Goal: Contribute content

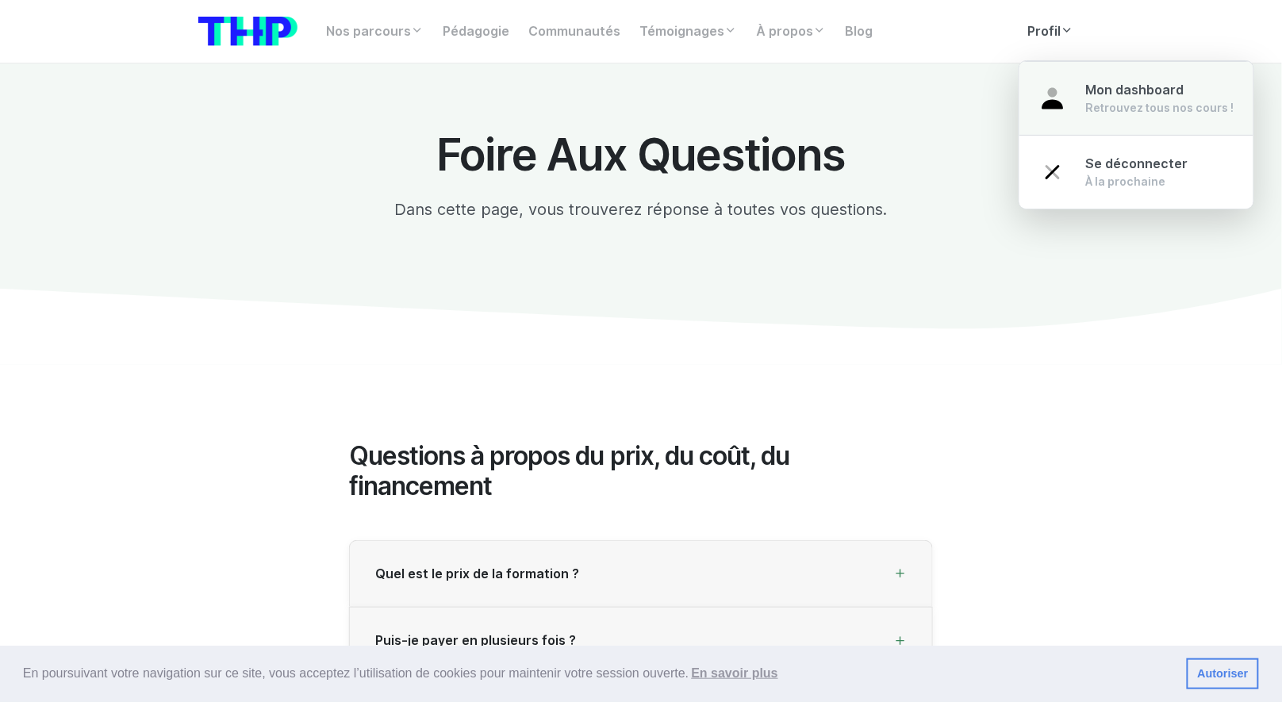
click at [1086, 108] on div "Retrouvez tous nos cours !" at bounding box center [1160, 108] width 148 height 16
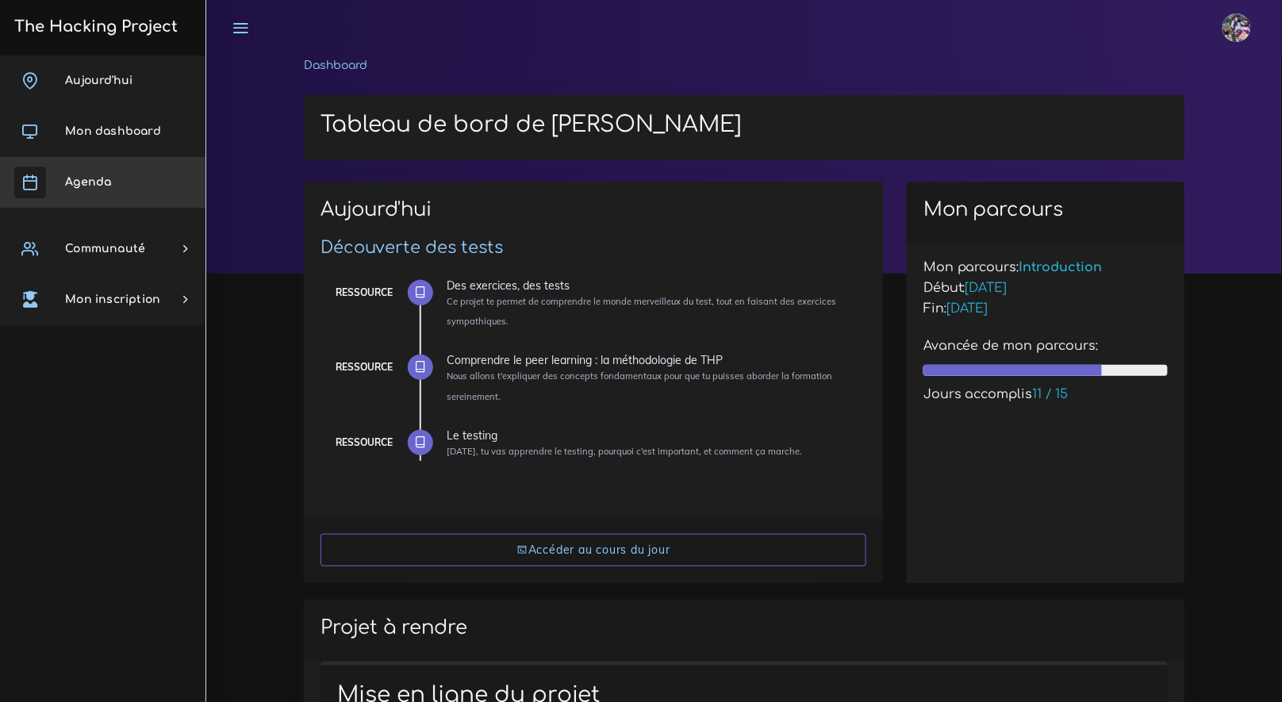
click at [127, 181] on link "Agenda" at bounding box center [102, 182] width 205 height 51
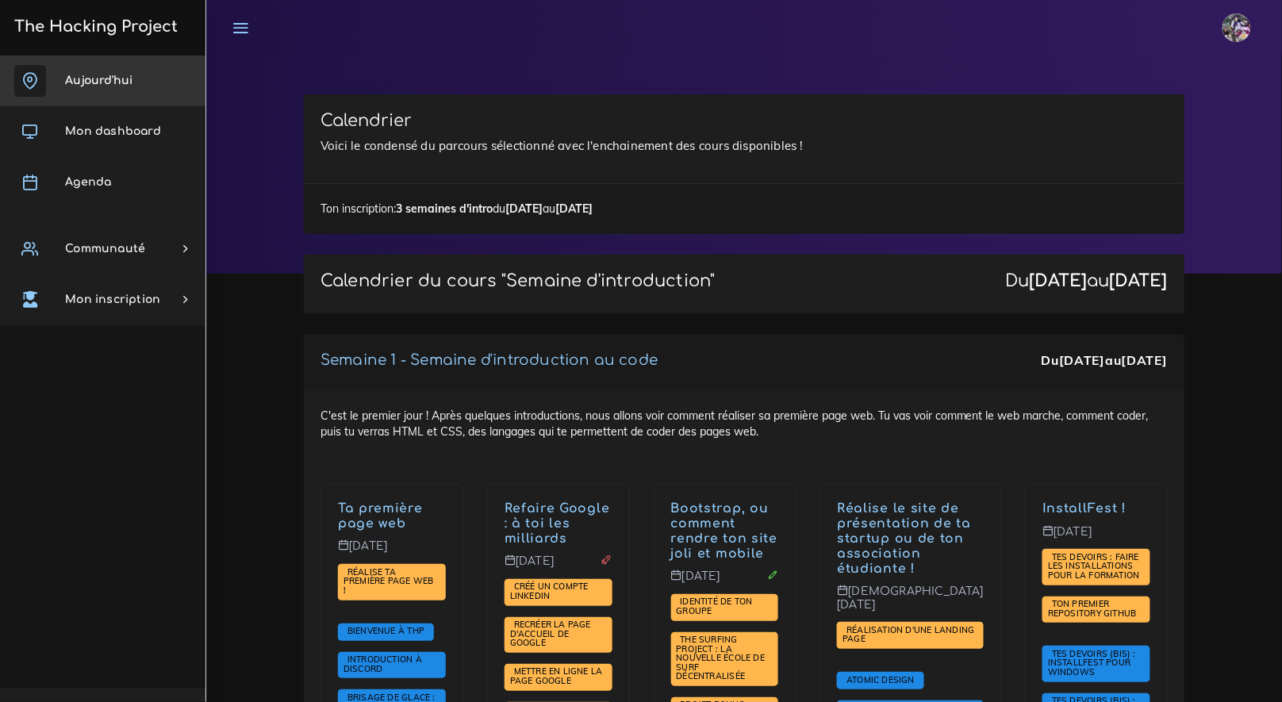
click at [101, 86] on link "Aujourd'hui" at bounding box center [102, 81] width 205 height 51
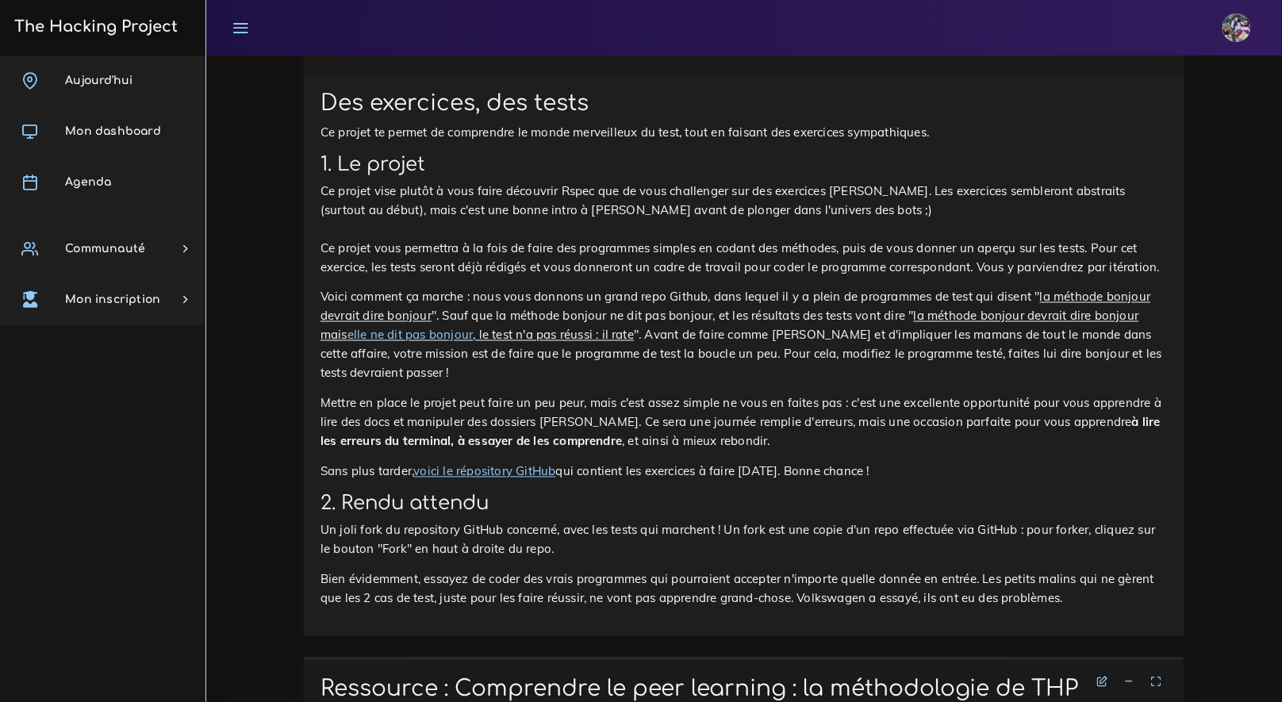
scroll to position [773, 0]
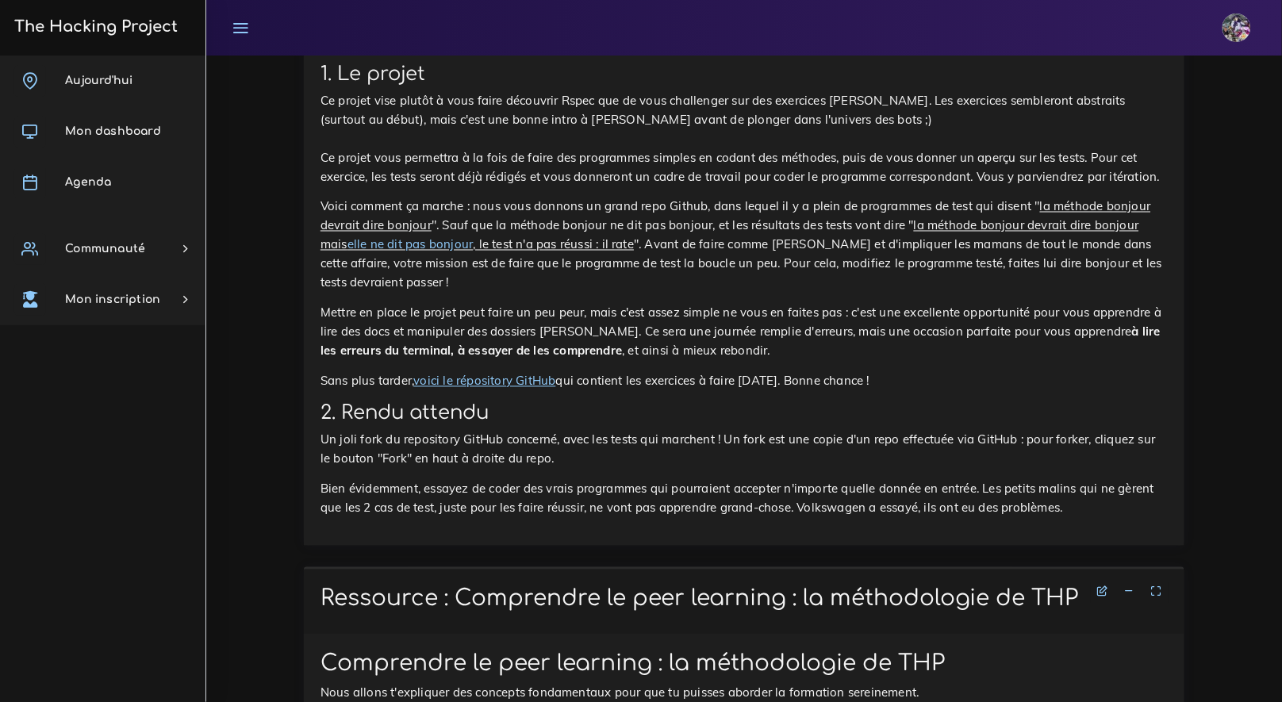
click at [526, 377] on link "voici le répository GitHub" at bounding box center [484, 381] width 142 height 15
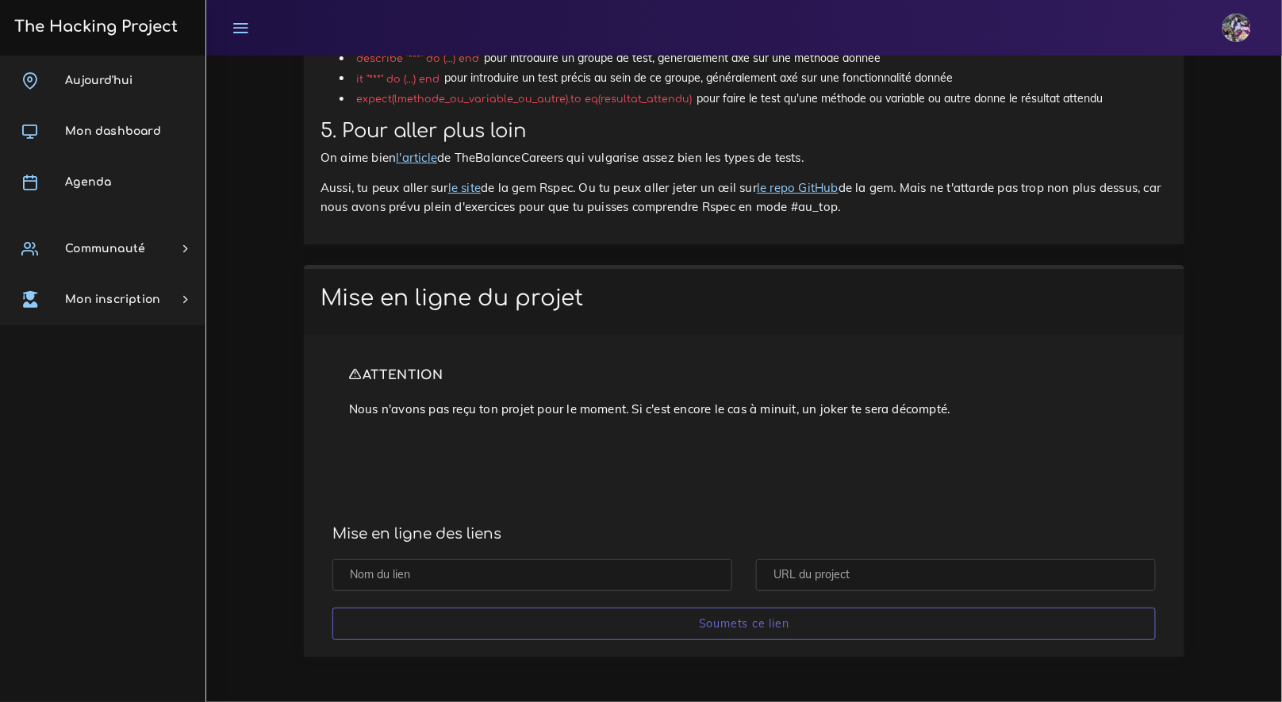
scroll to position [7613, 0]
click at [527, 575] on input "text" at bounding box center [532, 575] width 400 height 33
click at [841, 565] on input "text" at bounding box center [956, 575] width 400 height 33
paste input "https://github.com/Enzoulette-94/tests-ruby"
type input "https://github.com/Enzoulette-94/tests-ruby"
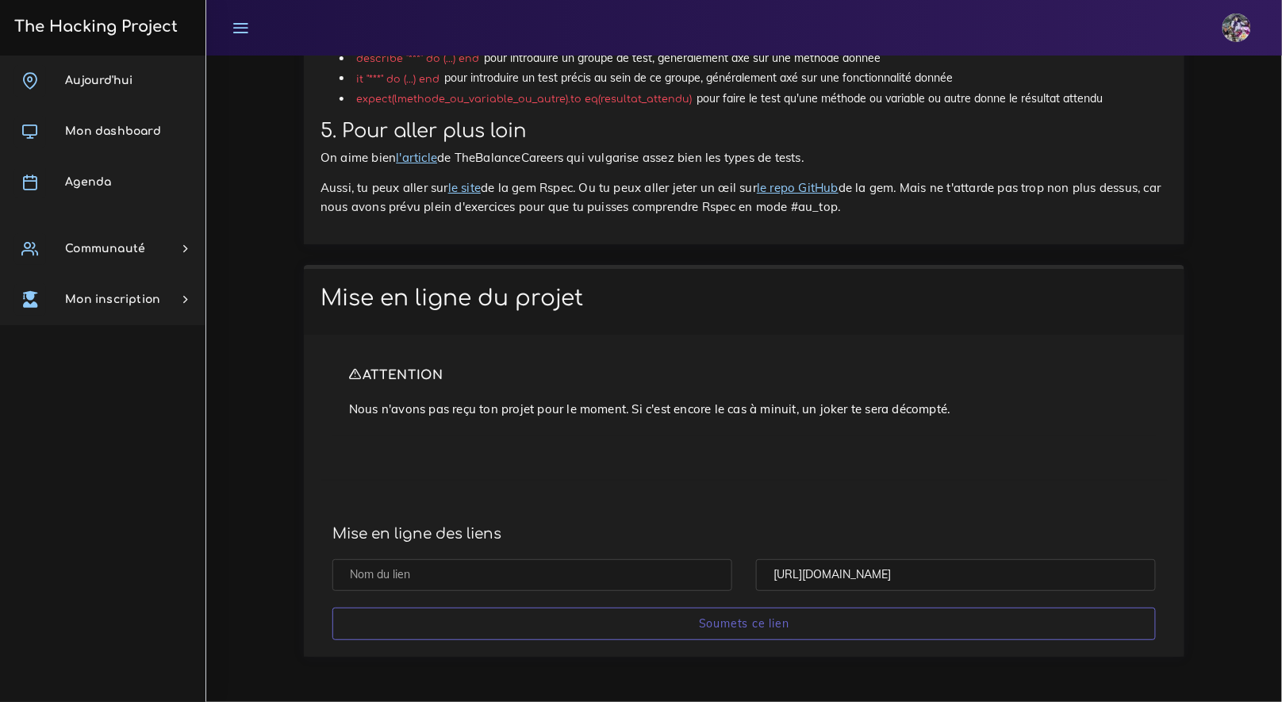
click at [606, 580] on input "text" at bounding box center [532, 575] width 400 height 33
type input "d"
type input "t"
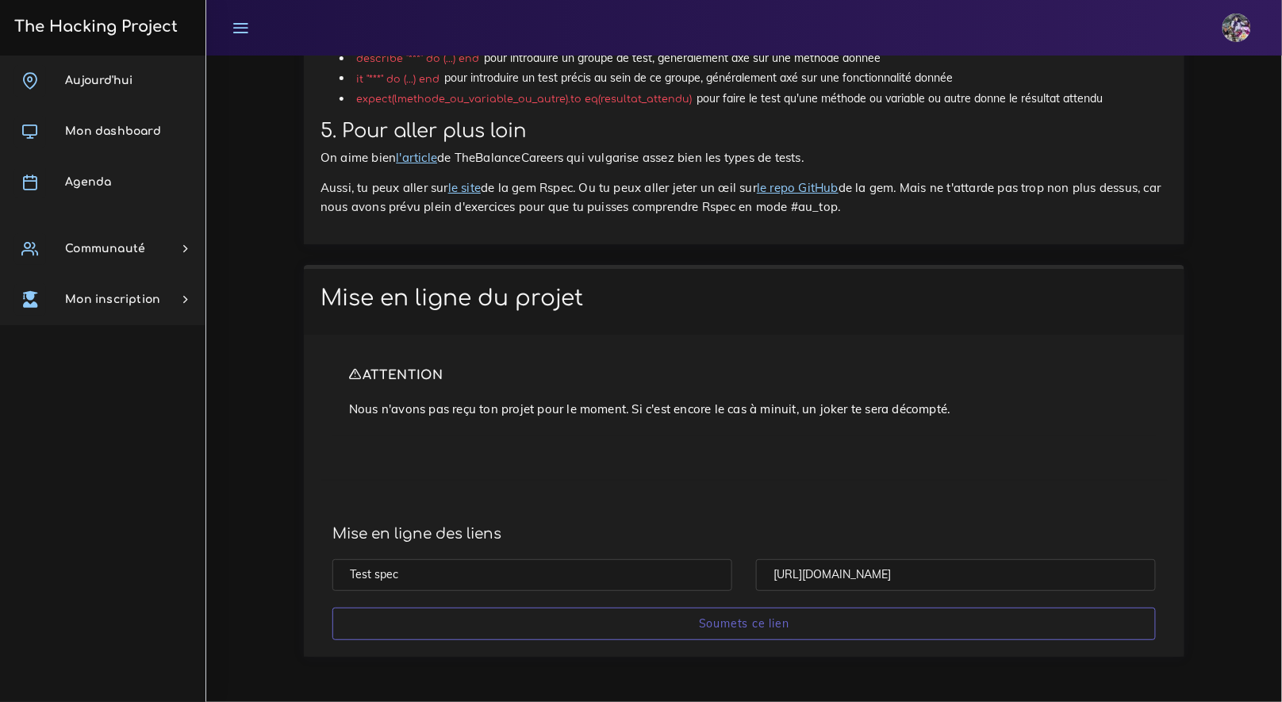
type input "Test spec"
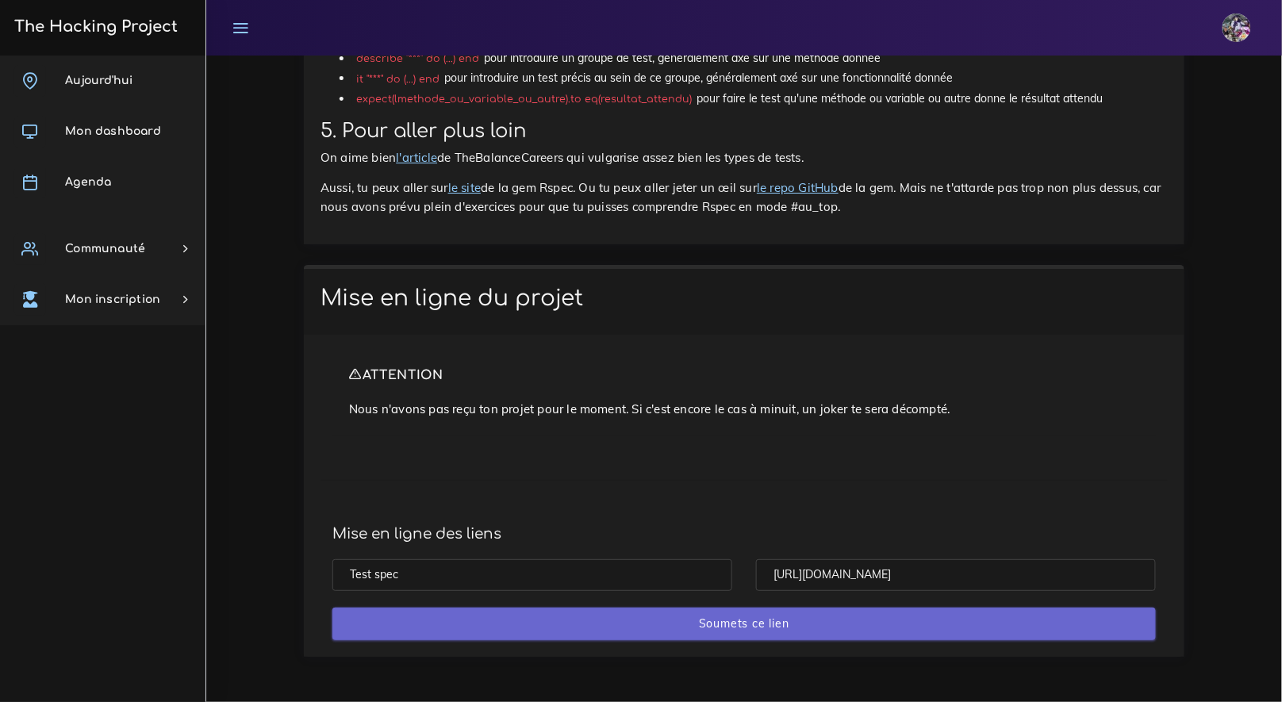
click at [712, 629] on input "Soumets ce lien" at bounding box center [743, 623] width 823 height 33
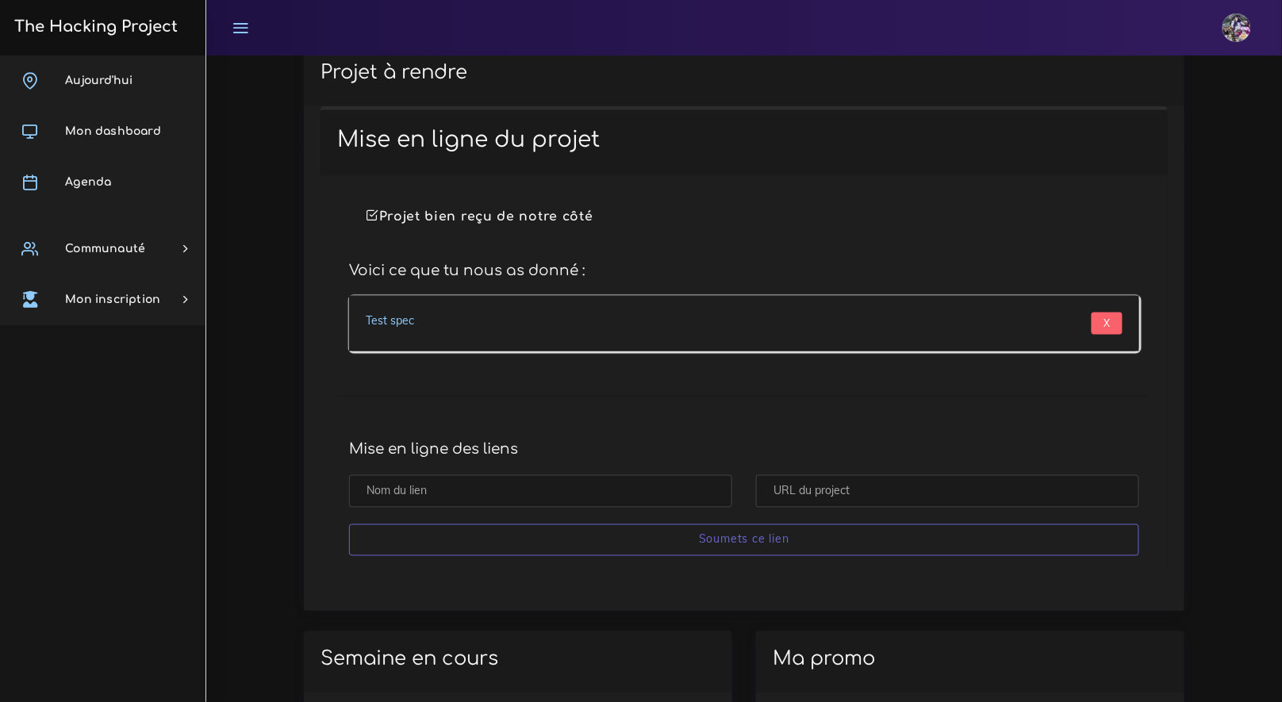
scroll to position [508, 0]
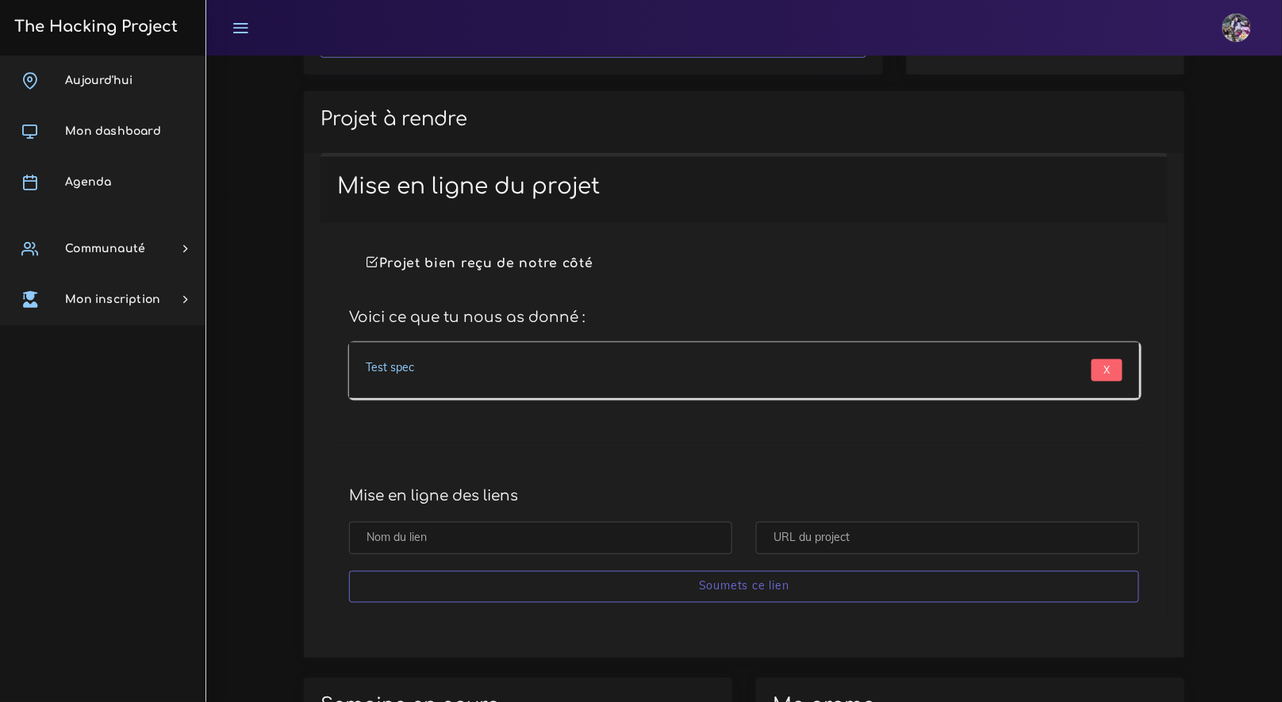
click at [408, 366] on link "Test spec" at bounding box center [390, 367] width 48 height 14
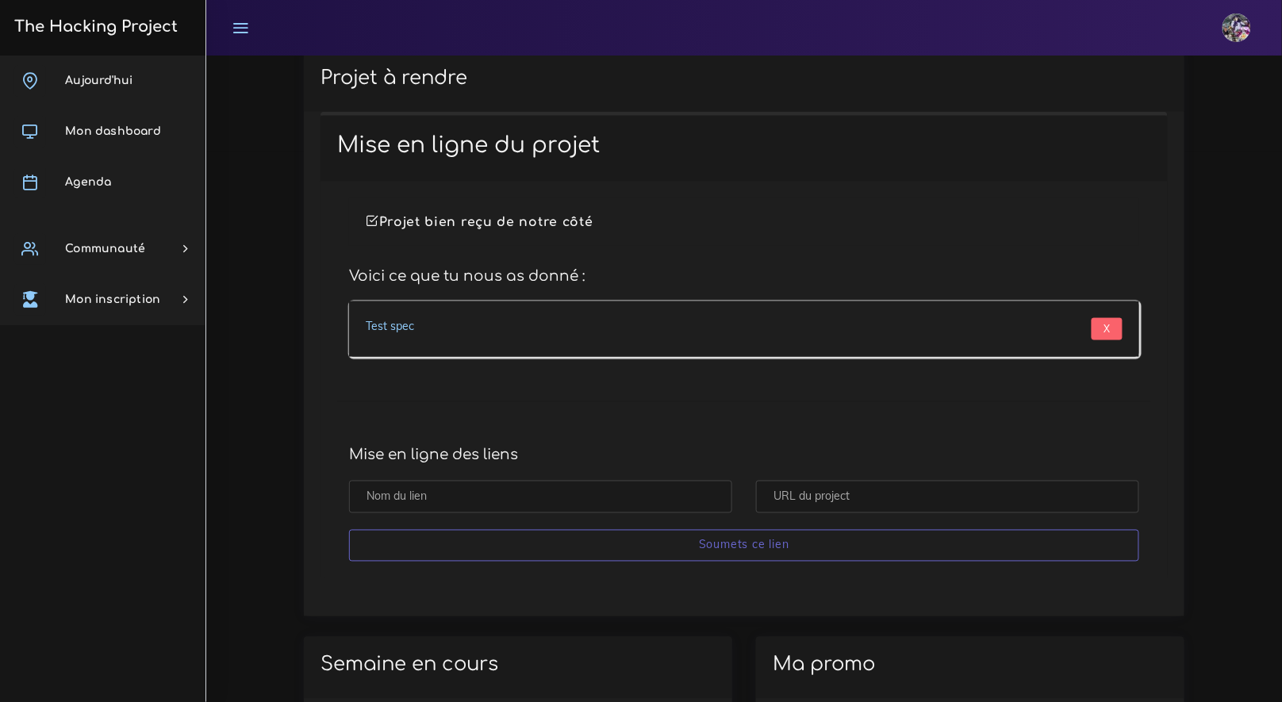
scroll to position [643, 0]
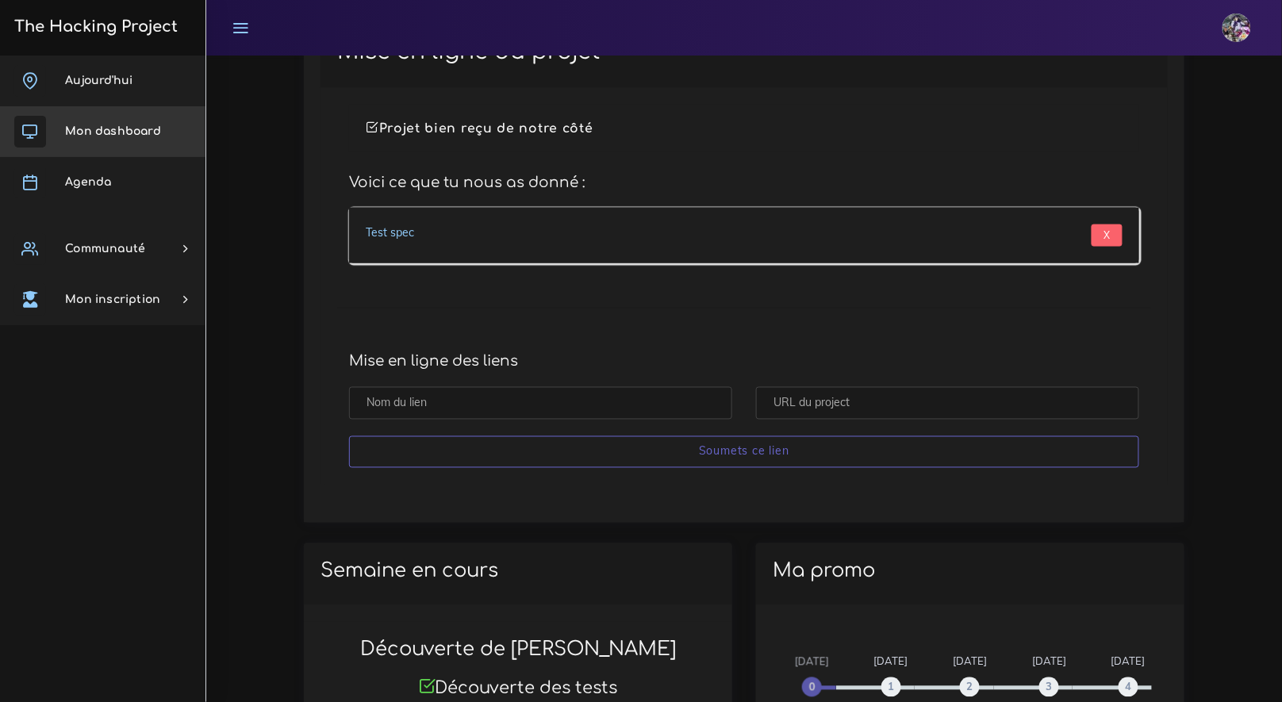
click at [104, 132] on span "Mon dashboard" at bounding box center [113, 131] width 96 height 12
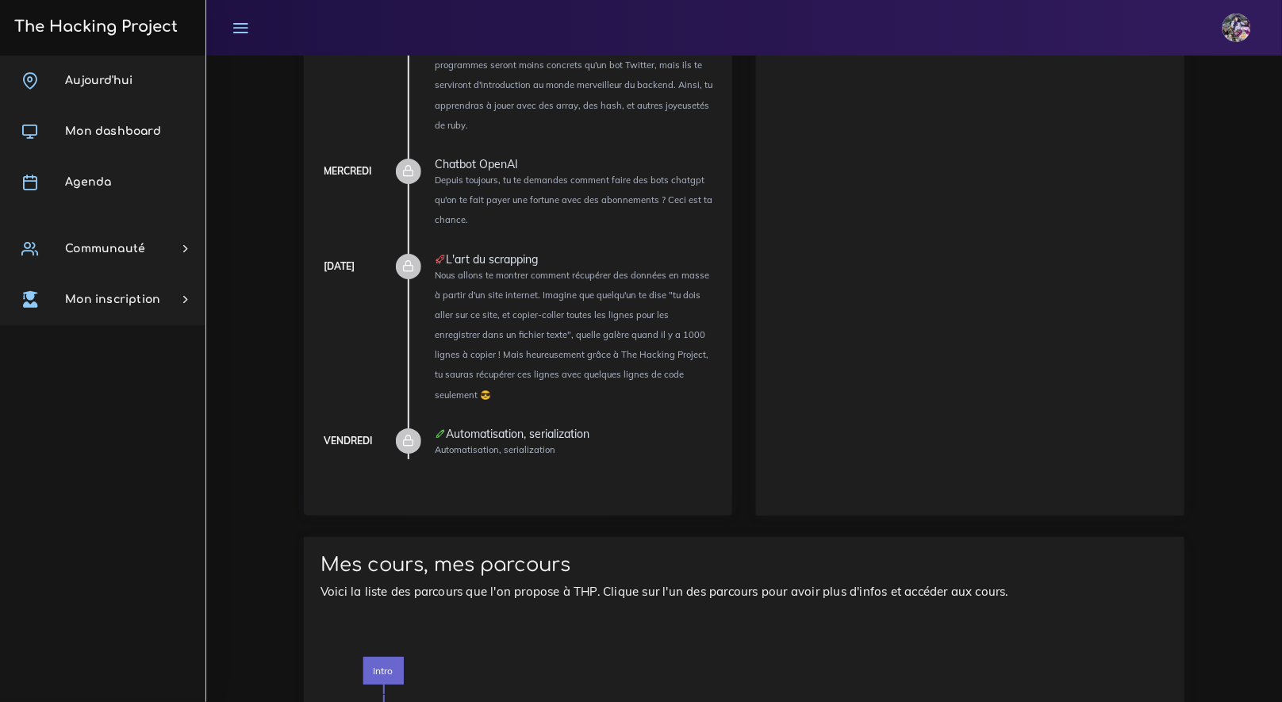
scroll to position [1424, 0]
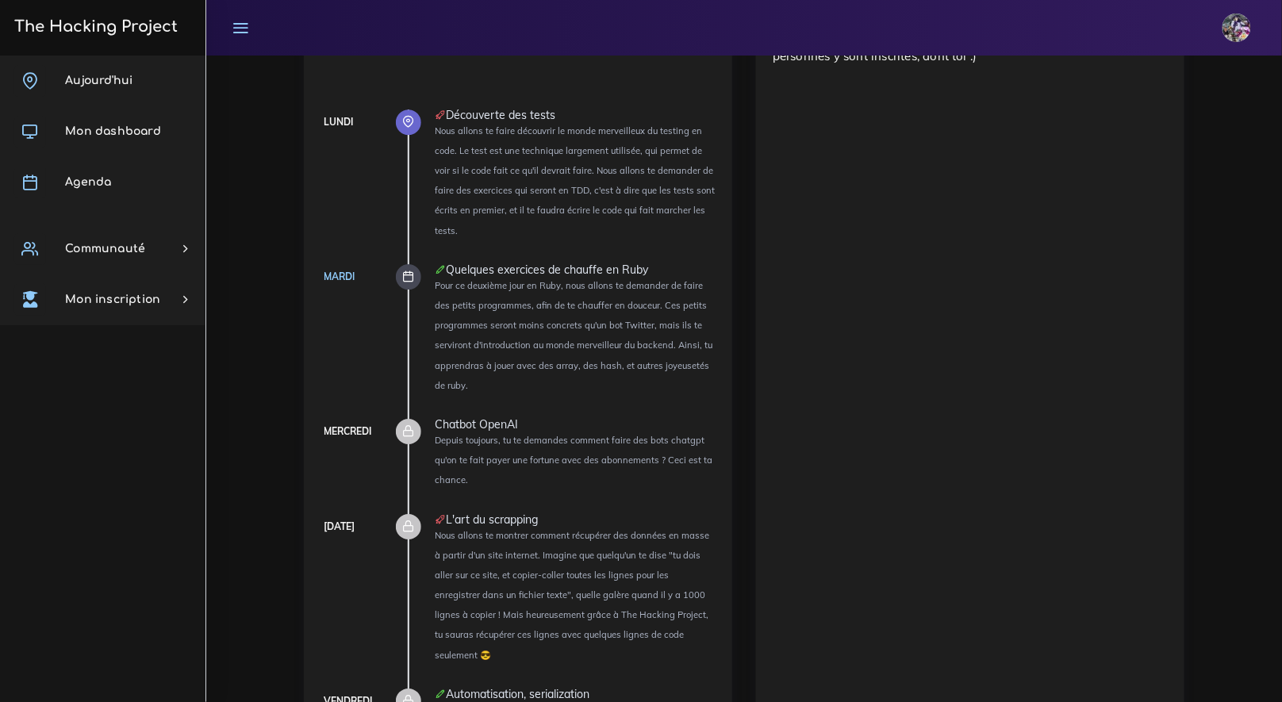
click at [402, 264] on div at bounding box center [408, 276] width 25 height 25
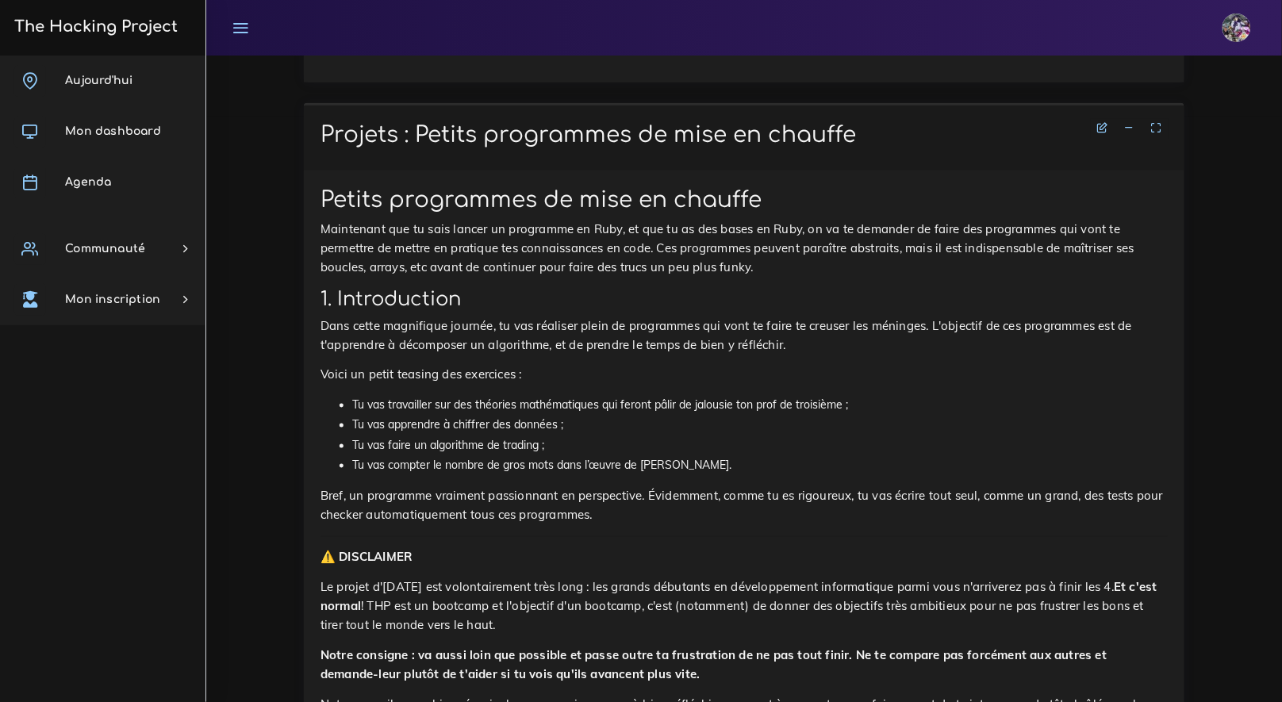
scroll to position [665, 0]
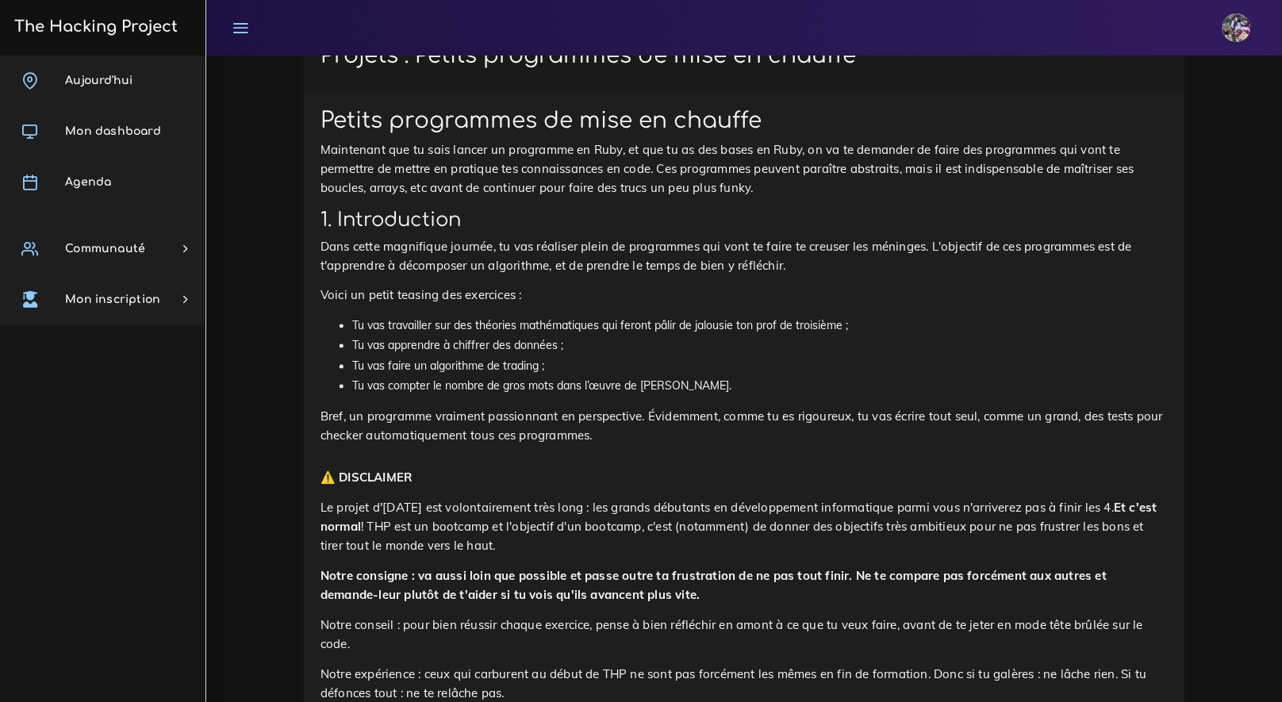
click at [653, 370] on li "Tu vas faire un algorithme de trading ;" at bounding box center [759, 367] width 815 height 20
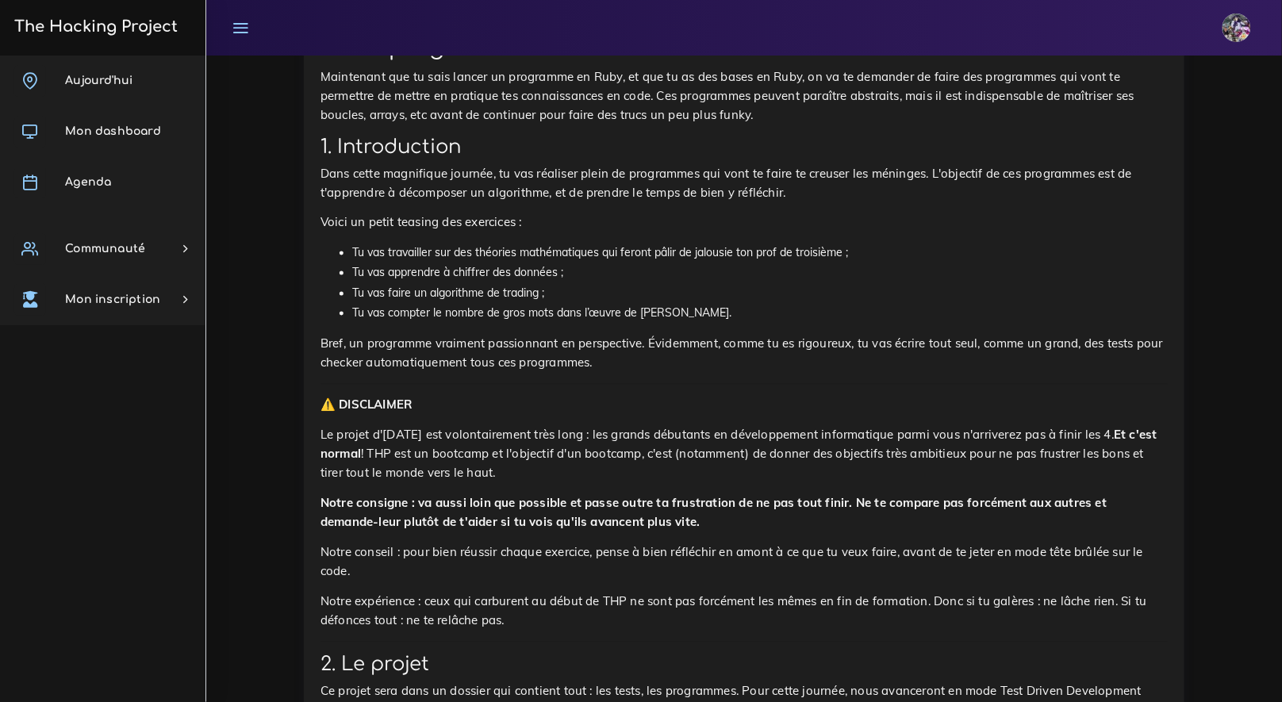
scroll to position [814, 0]
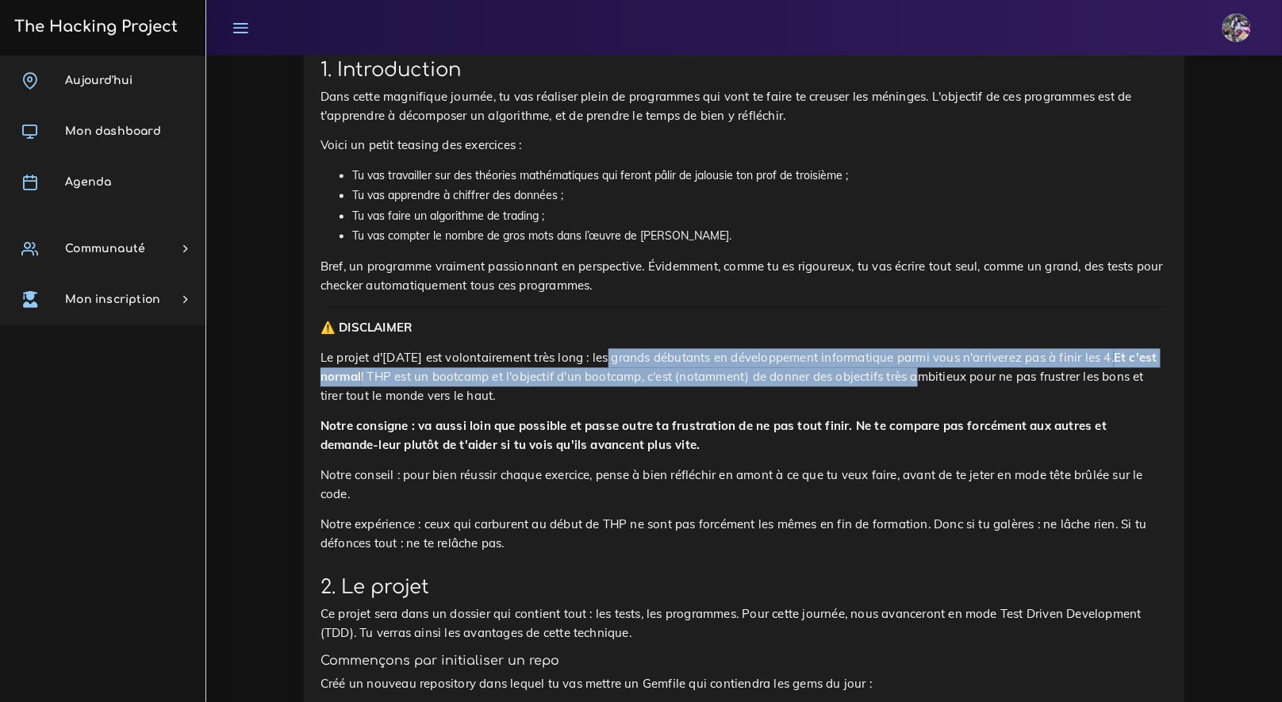
drag, startPoint x: 611, startPoint y: 358, endPoint x: 937, endPoint y: 387, distance: 328.0
click at [947, 377] on p "Le projet d'[DATE] est volontairement très long : les grands débutants en dével…" at bounding box center [743, 377] width 847 height 57
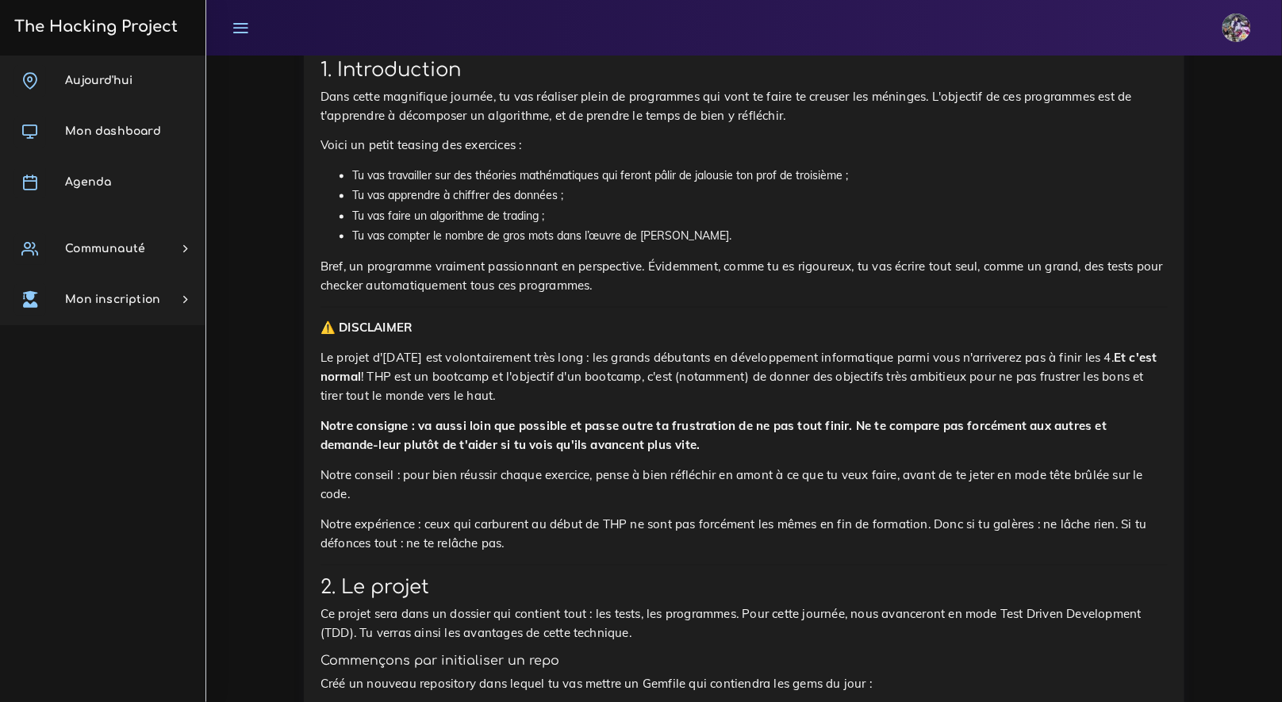
drag, startPoint x: 685, startPoint y: 446, endPoint x: 672, endPoint y: 453, distance: 14.6
click at [673, 452] on p "Notre consigne : va aussi loin que possible et passe outre ta frustration de ne…" at bounding box center [743, 436] width 847 height 38
click at [565, 504] on p "Notre conseil : pour bien réussir chaque exercice, pense à bien réfléchir en am…" at bounding box center [743, 485] width 847 height 38
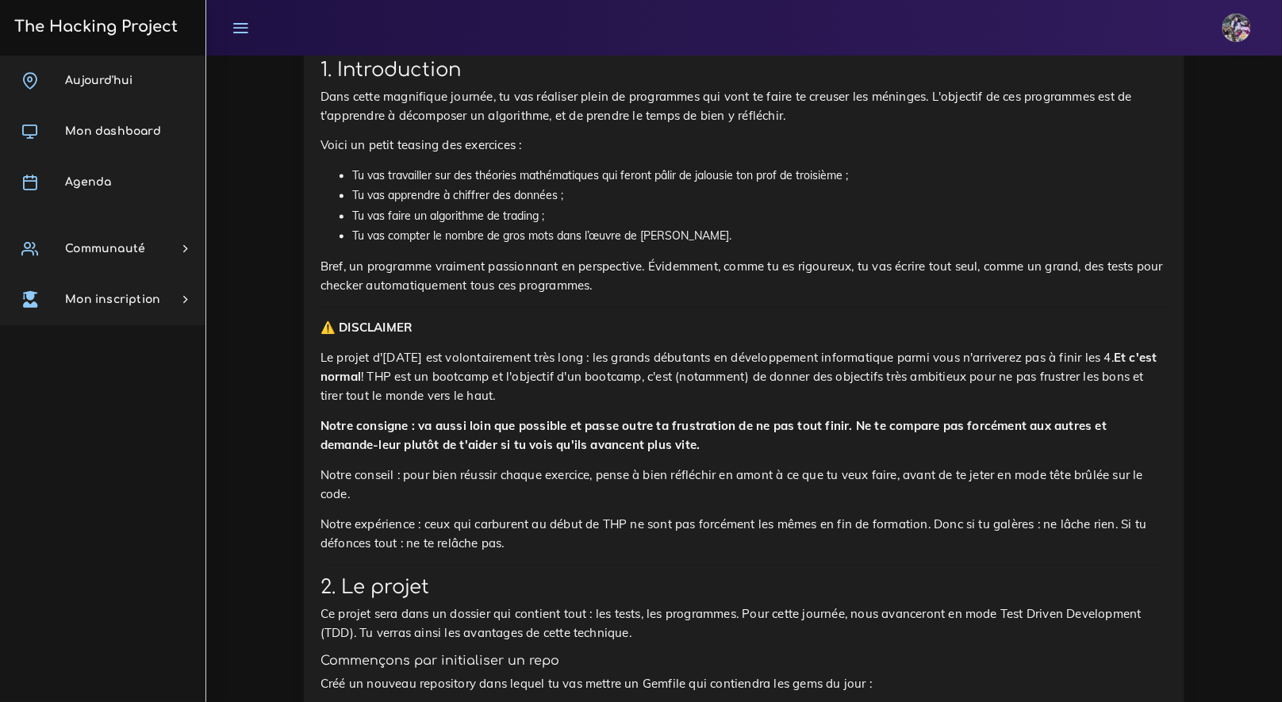
click at [557, 499] on p "Notre conseil : pour bien réussir chaque exercice, pense à bien réfléchir en am…" at bounding box center [743, 485] width 847 height 38
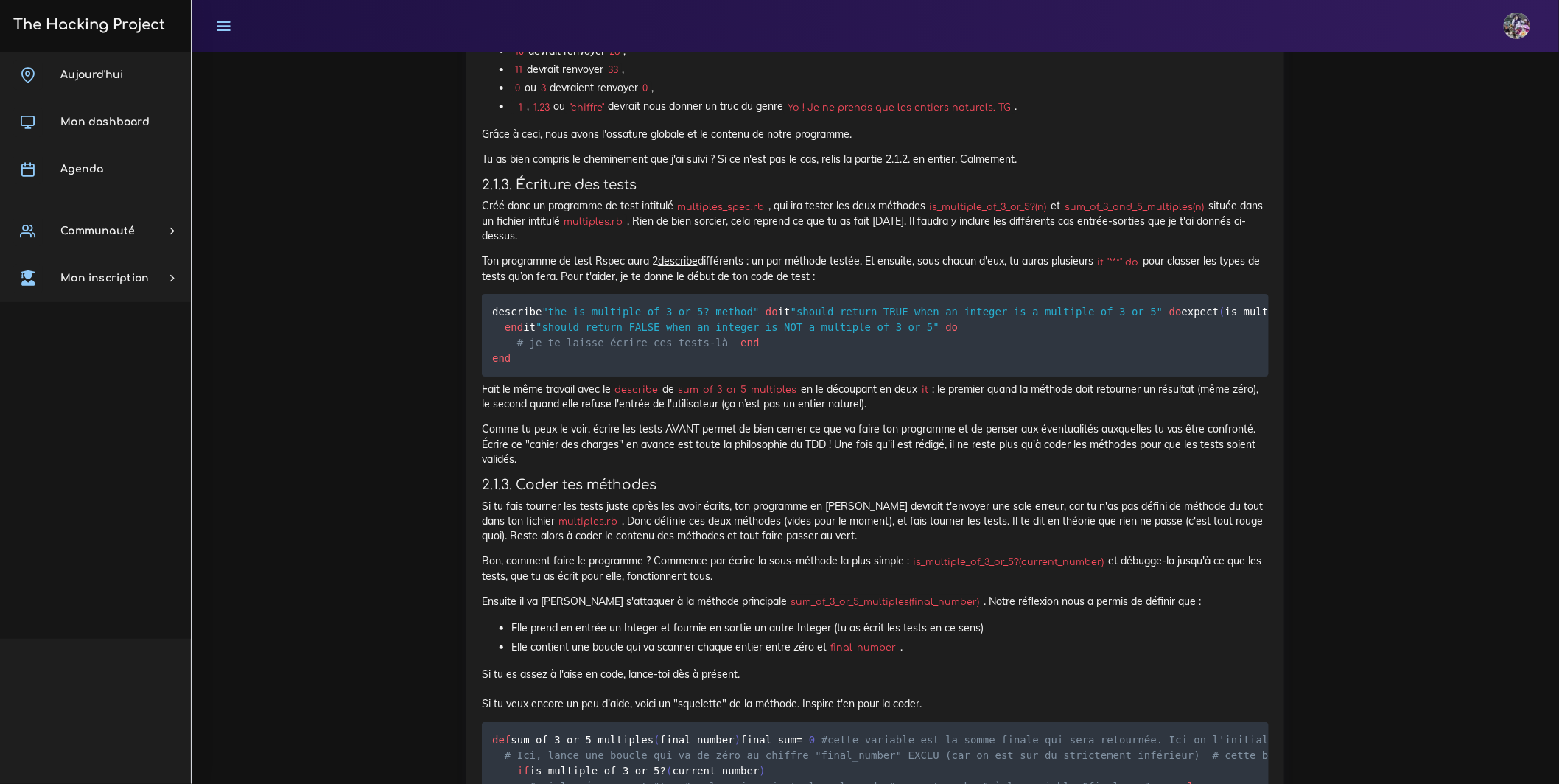
scroll to position [2022, 0]
